Goal: Task Accomplishment & Management: Use online tool/utility

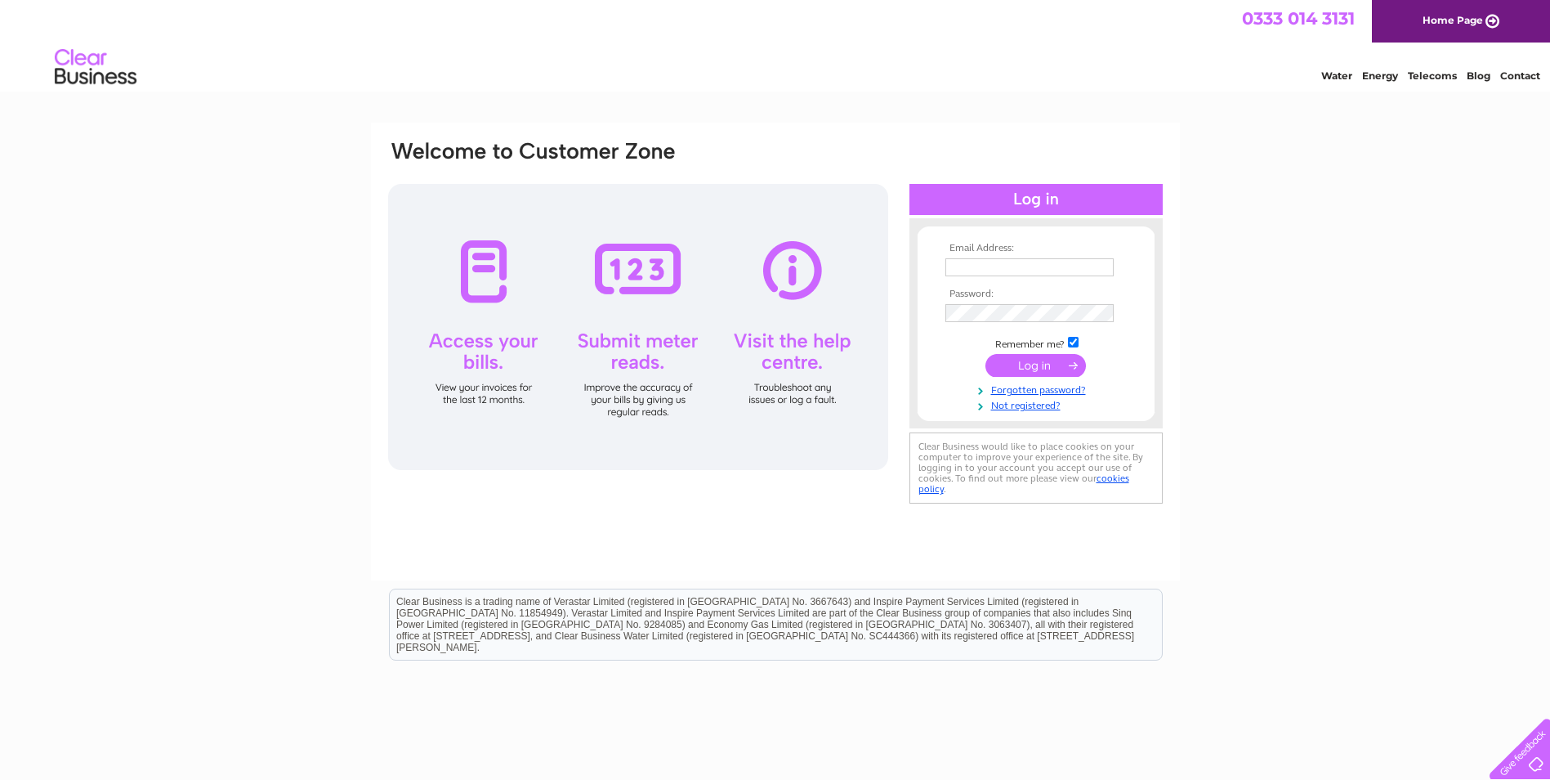
type input "[EMAIL_ADDRESS][DOMAIN_NAME]"
click at [1044, 354] on input "submit" at bounding box center [1035, 365] width 101 height 23
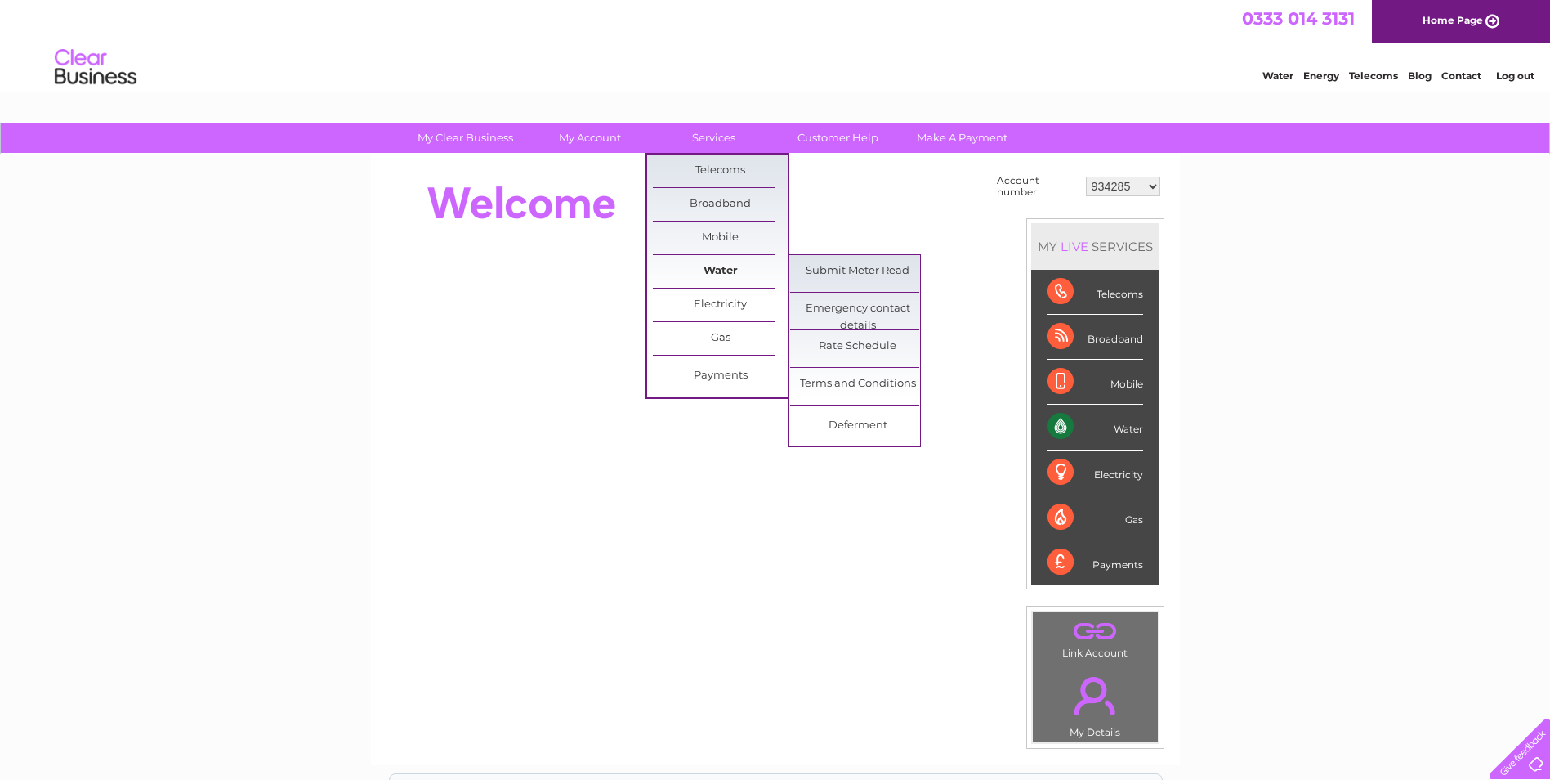
click at [723, 264] on link "Water" at bounding box center [720, 271] width 135 height 33
click at [832, 266] on link "Submit Meter Read" at bounding box center [857, 271] width 135 height 33
